Goal: Task Accomplishment & Management: Manage account settings

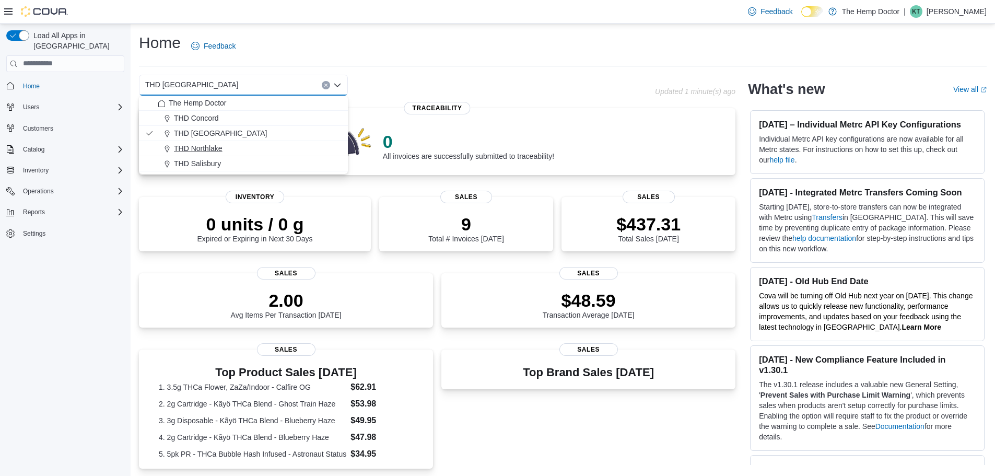
click at [219, 144] on span "THD Northlake" at bounding box center [198, 148] width 49 height 10
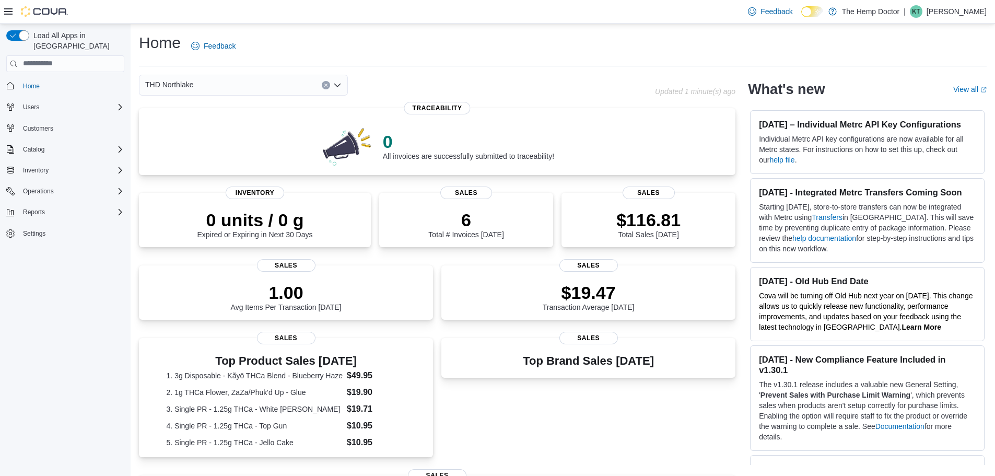
click at [123, 179] on div "Load All Apps in [GEOGRAPHIC_DATA] Home Users Customers Catalog Inventory Opera…" at bounding box center [65, 149] width 126 height 246
click at [119, 188] on icon "Complex example" at bounding box center [120, 191] width 3 height 6
click at [117, 187] on icon "Complex example" at bounding box center [120, 191] width 8 height 8
click at [117, 166] on icon "Complex example" at bounding box center [120, 170] width 8 height 8
click at [56, 239] on span "Purchase Orders" at bounding box center [43, 243] width 48 height 8
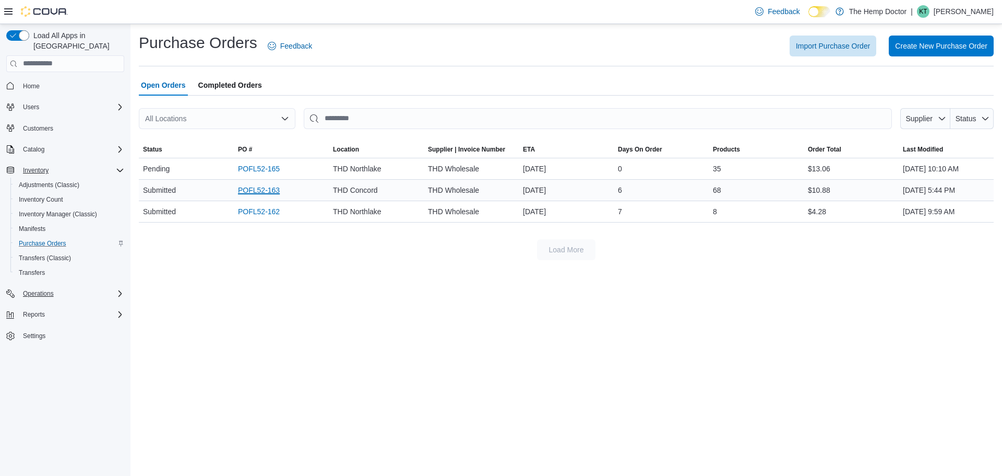
click at [256, 192] on link "POFL52-163" at bounding box center [259, 190] width 42 height 13
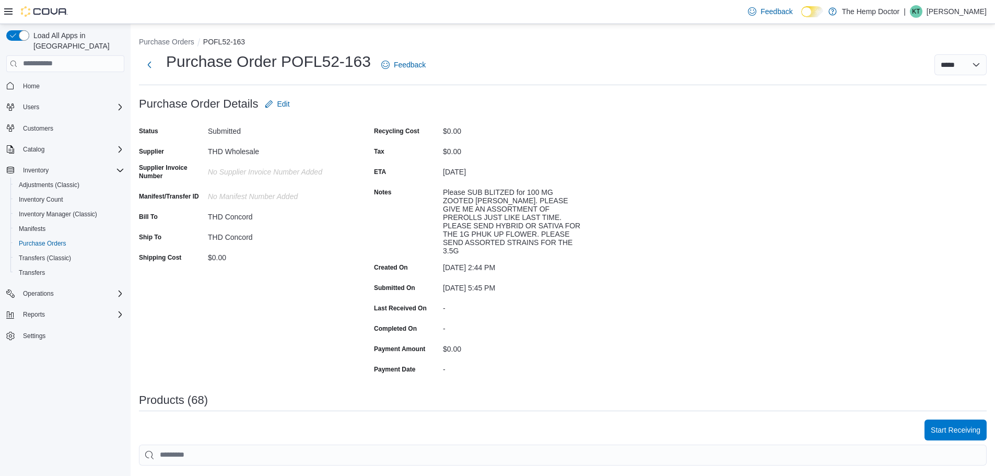
click at [44, 79] on span "Home" at bounding box center [71, 85] width 105 height 13
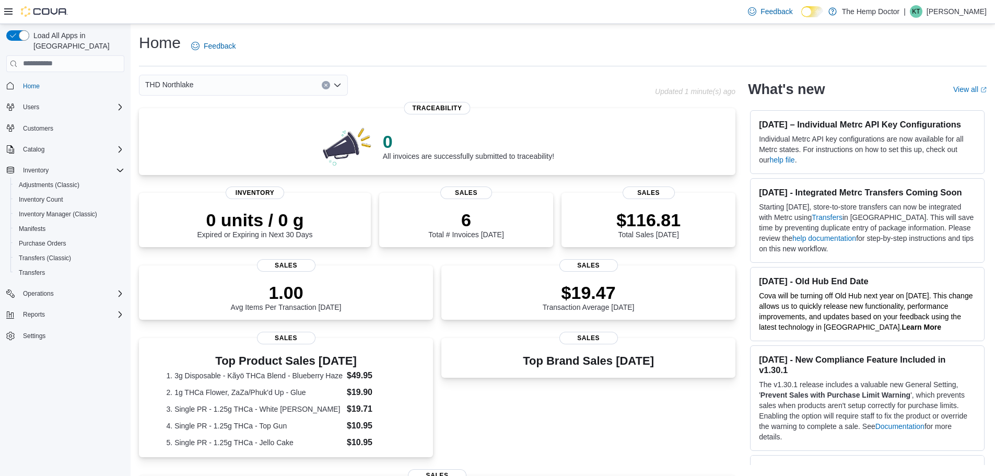
click at [221, 82] on div "THD Northlake" at bounding box center [243, 85] width 209 height 21
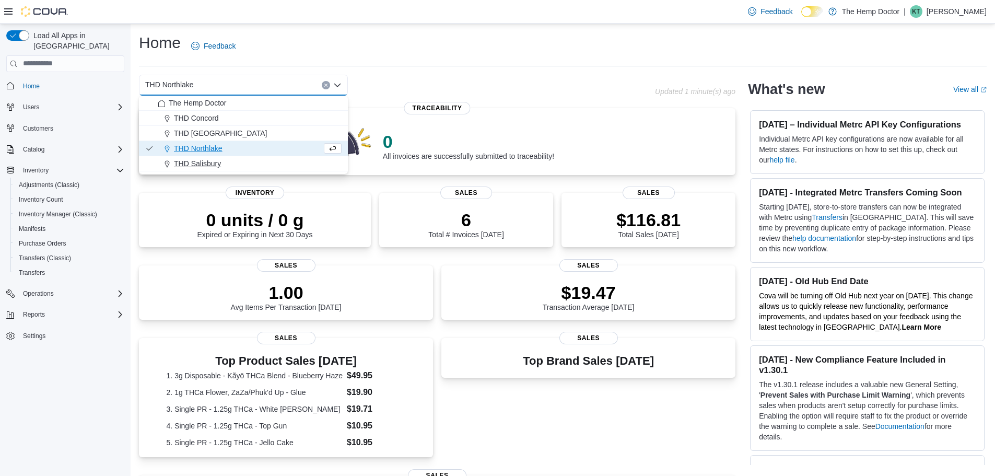
click at [222, 157] on button "THD Salisbury" at bounding box center [243, 163] width 209 height 15
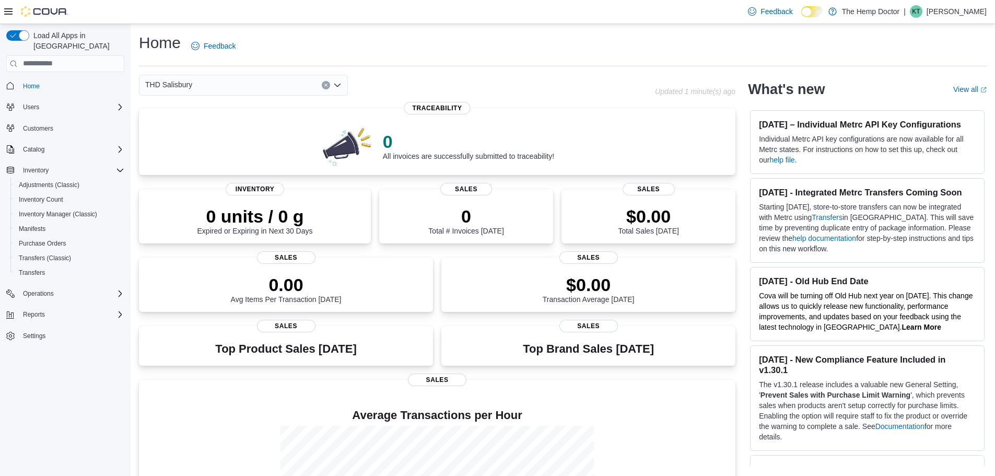
click at [221, 89] on div "THD Salisbury Combo box. Selected. THD Salisbury. Press Backspace to delete THD…" at bounding box center [243, 85] width 209 height 21
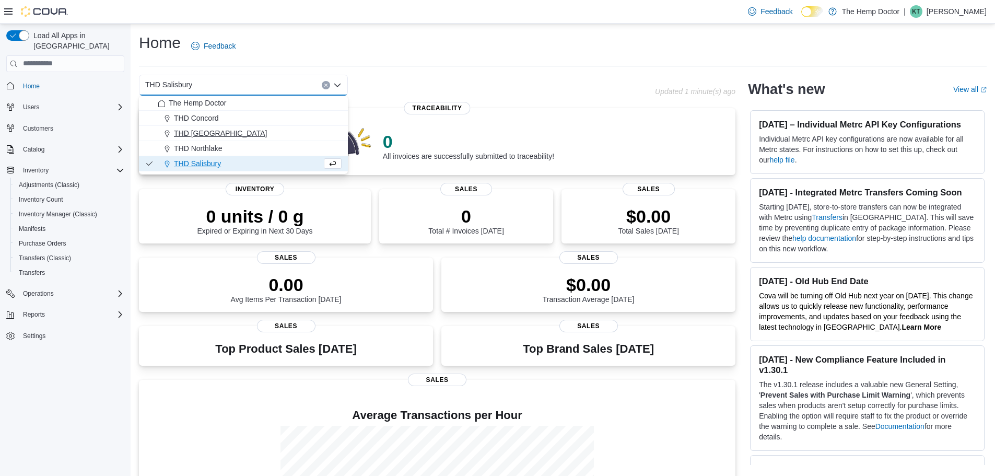
click at [220, 128] on span "THD [GEOGRAPHIC_DATA]" at bounding box center [220, 133] width 93 height 10
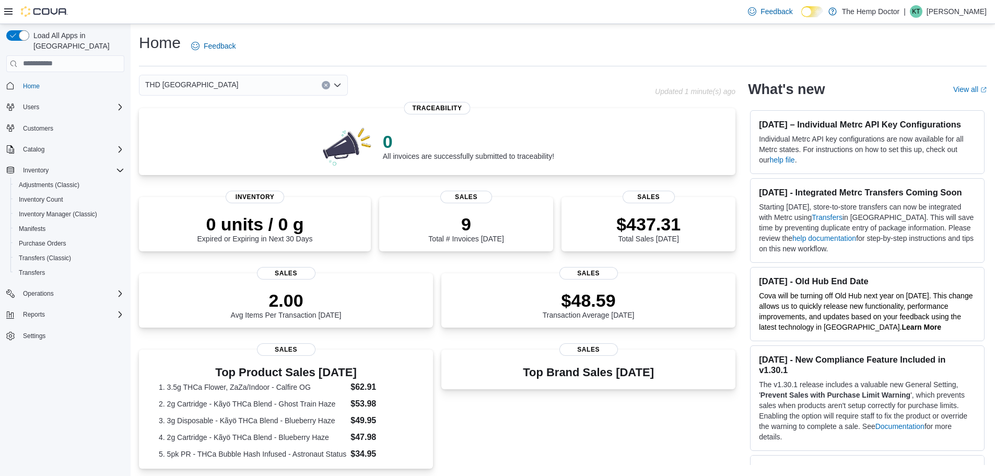
click at [229, 77] on div "THD Mooresville Combo box. Selected. THD Mooresville. Press Backspace to delete…" at bounding box center [243, 85] width 209 height 21
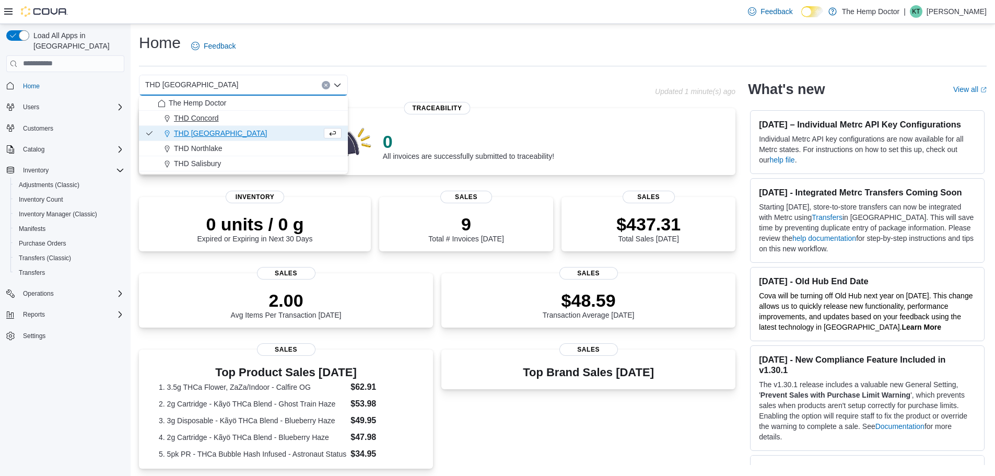
click at [219, 122] on div "THD Concord" at bounding box center [250, 118] width 184 height 10
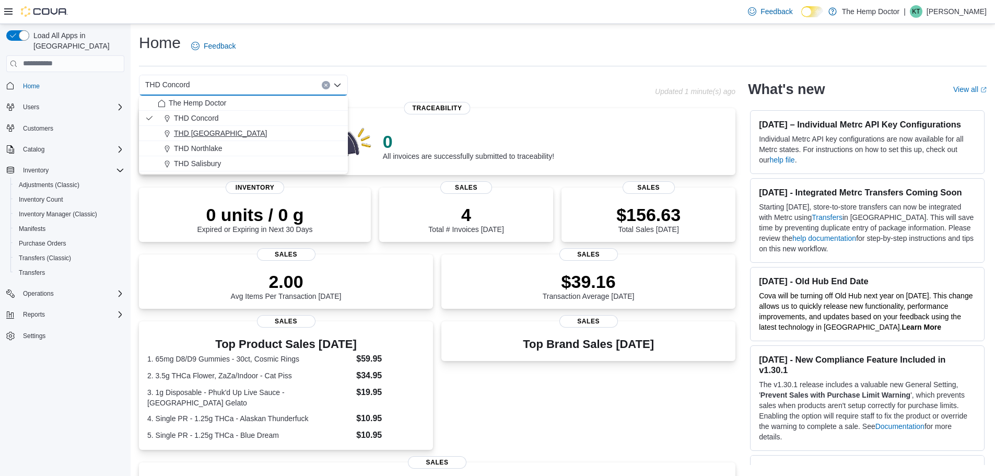
click at [214, 129] on span "THD [GEOGRAPHIC_DATA]" at bounding box center [220, 133] width 93 height 10
